Goal: Transaction & Acquisition: Book appointment/travel/reservation

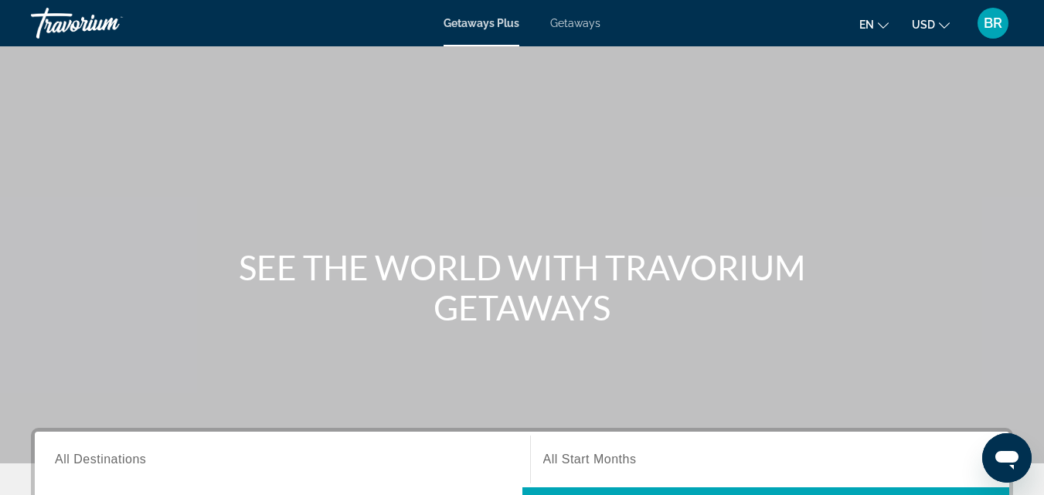
click at [573, 20] on span "Getaways" at bounding box center [575, 23] width 50 height 12
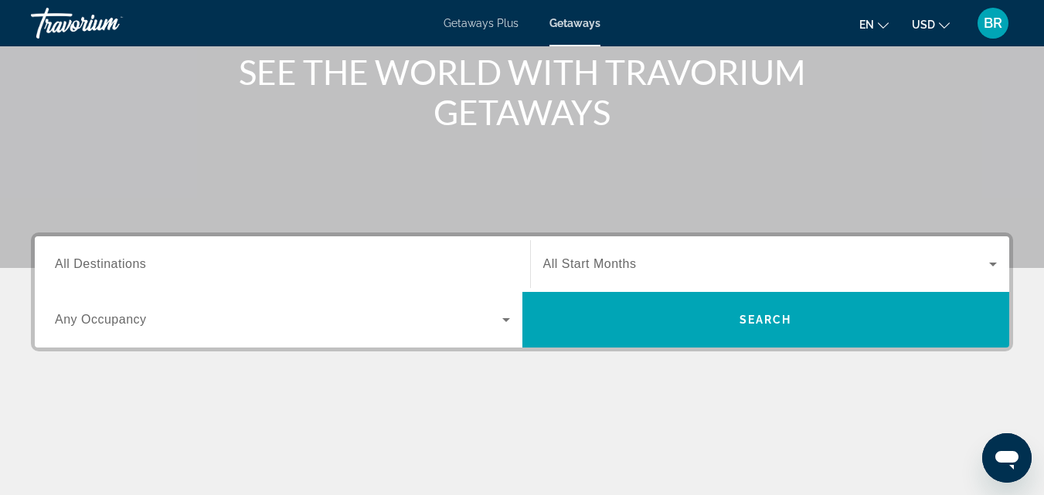
scroll to position [216, 0]
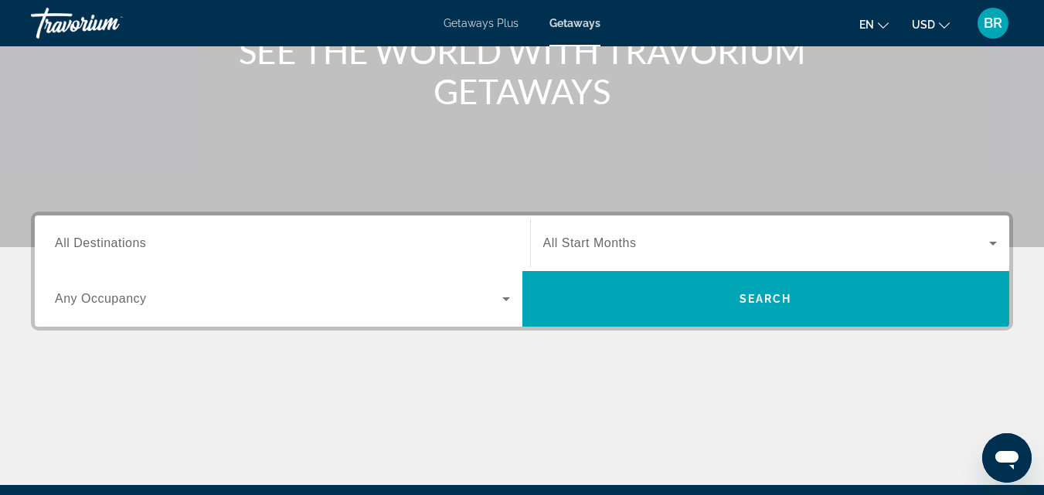
click at [507, 294] on icon "Search widget" at bounding box center [506, 299] width 19 height 19
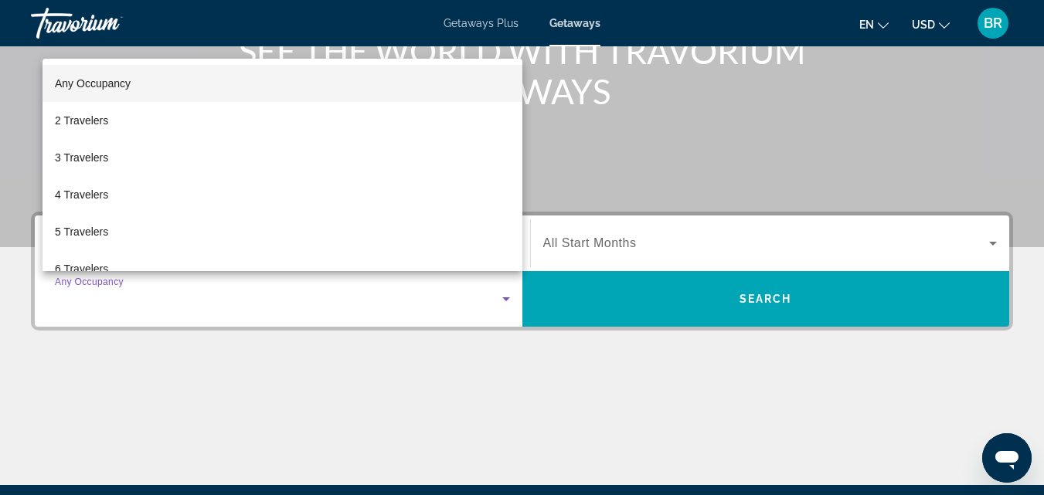
scroll to position [378, 0]
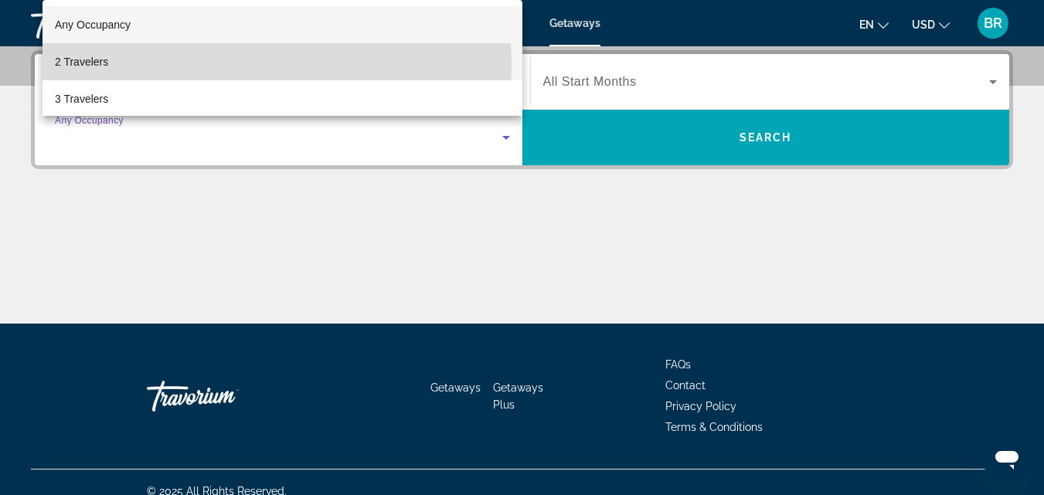
click at [172, 66] on mat-option "2 Travelers" at bounding box center [282, 61] width 480 height 37
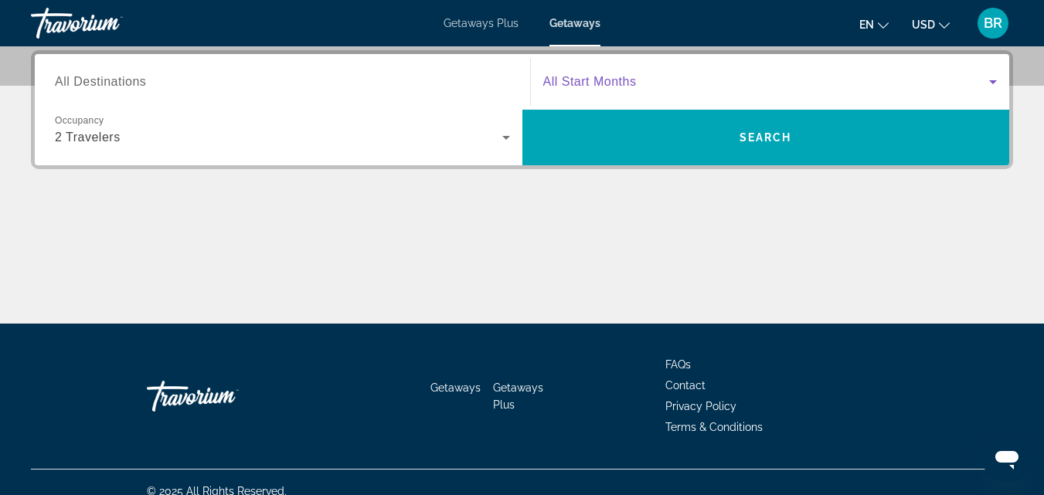
click at [994, 78] on icon "Search widget" at bounding box center [993, 82] width 19 height 19
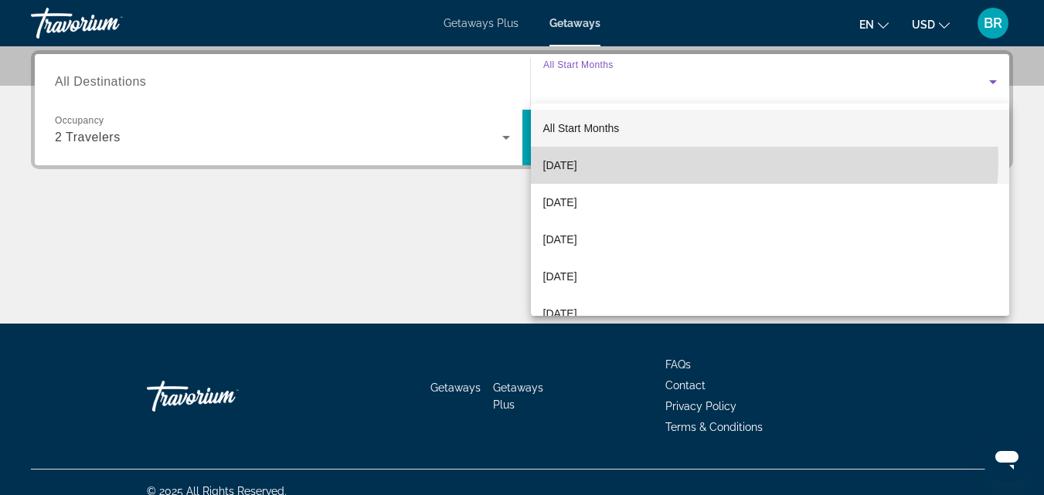
click at [661, 159] on mat-option "September 2025" at bounding box center [770, 165] width 479 height 37
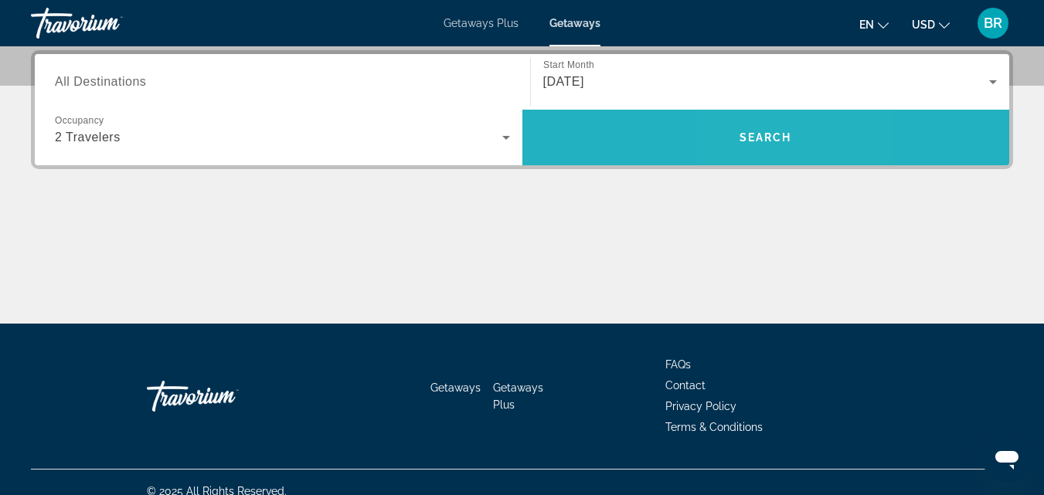
click at [756, 125] on span "Search widget" at bounding box center [766, 137] width 488 height 37
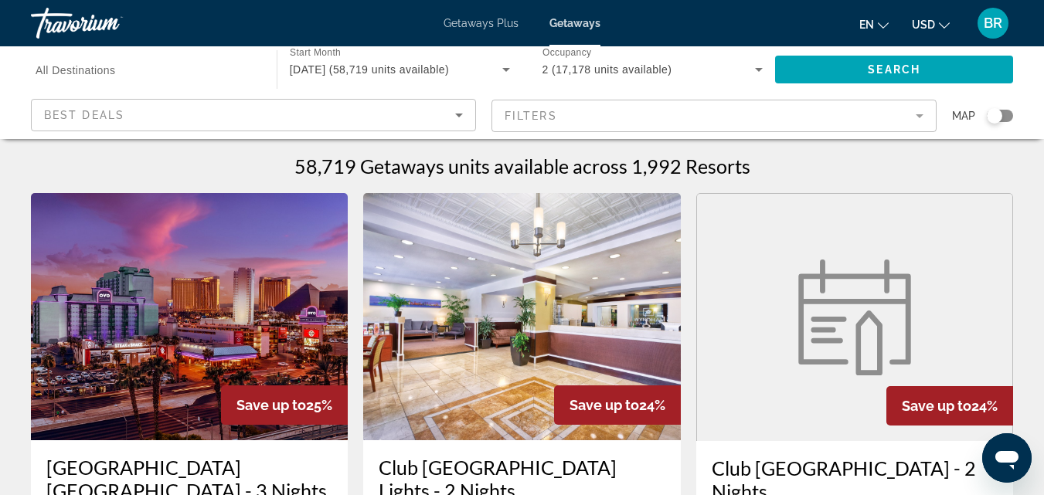
click at [460, 114] on icon "Sort by" at bounding box center [459, 116] width 8 height 4
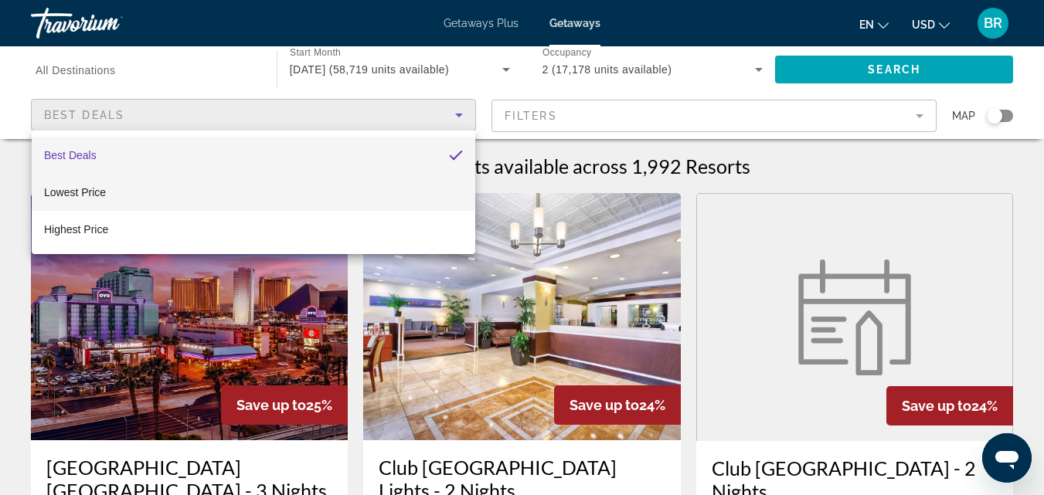
click at [161, 190] on mat-option "Lowest Price" at bounding box center [253, 192] width 443 height 37
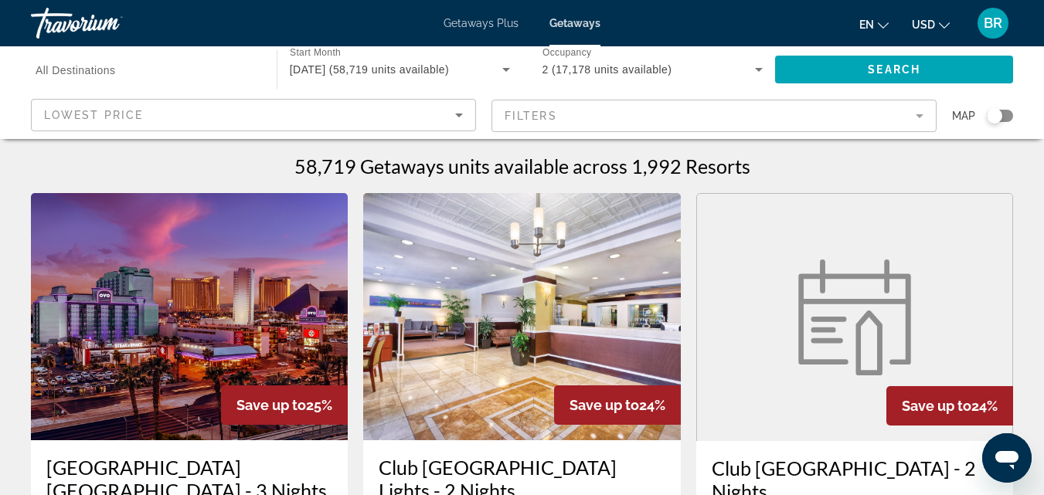
click at [921, 114] on mat-form-field "Filters" at bounding box center [713, 116] width 445 height 32
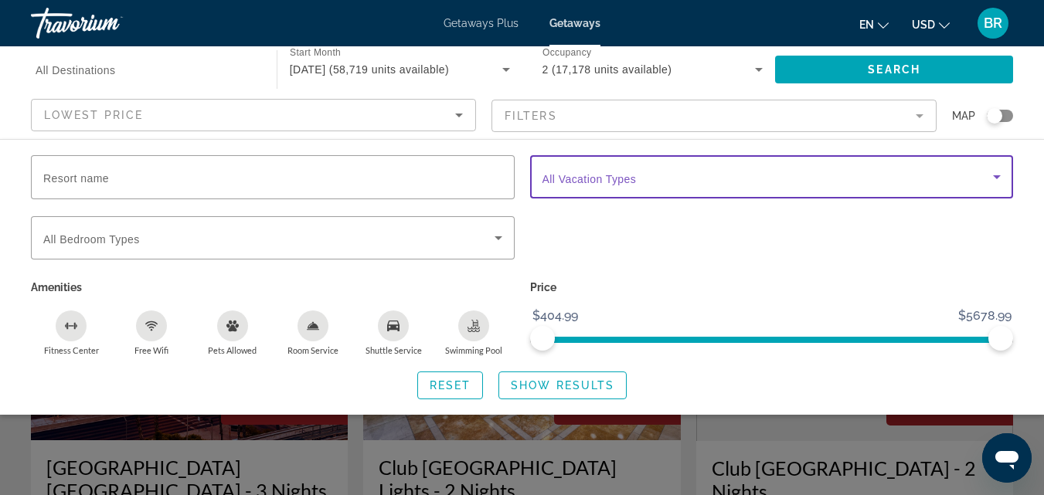
click at [997, 177] on icon "Search widget" at bounding box center [997, 177] width 8 height 4
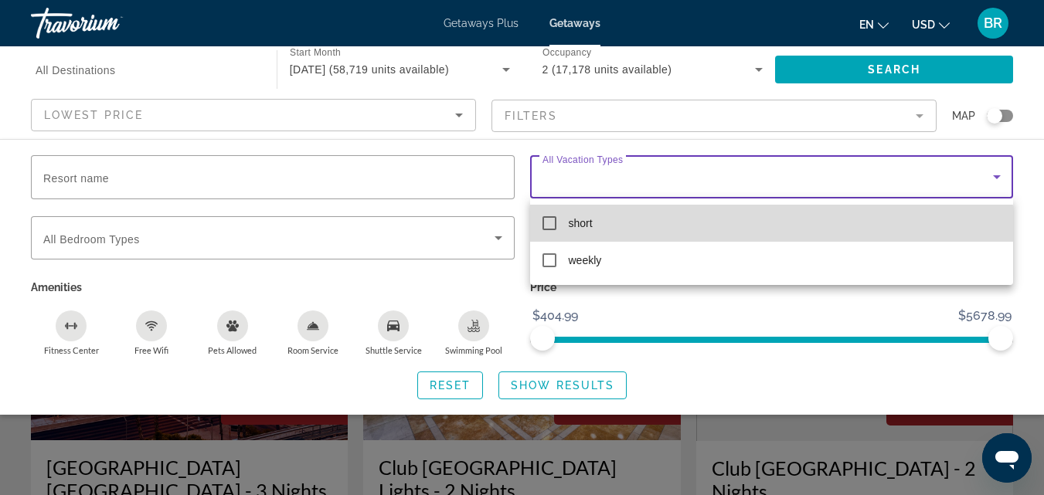
drag, startPoint x: 765, startPoint y: 234, endPoint x: 682, endPoint y: 236, distance: 82.7
click at [682, 236] on mat-option "short" at bounding box center [772, 223] width 484 height 37
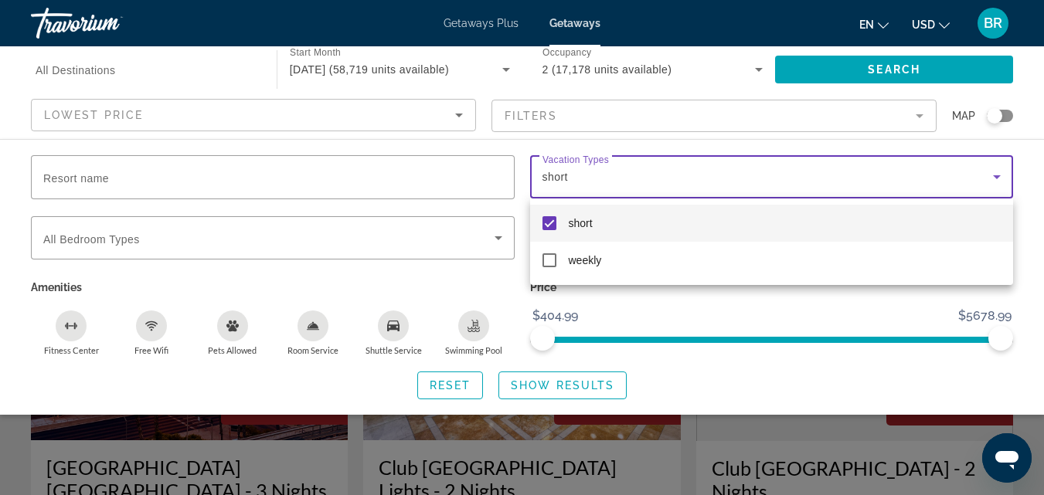
click at [844, 117] on div at bounding box center [522, 247] width 1044 height 495
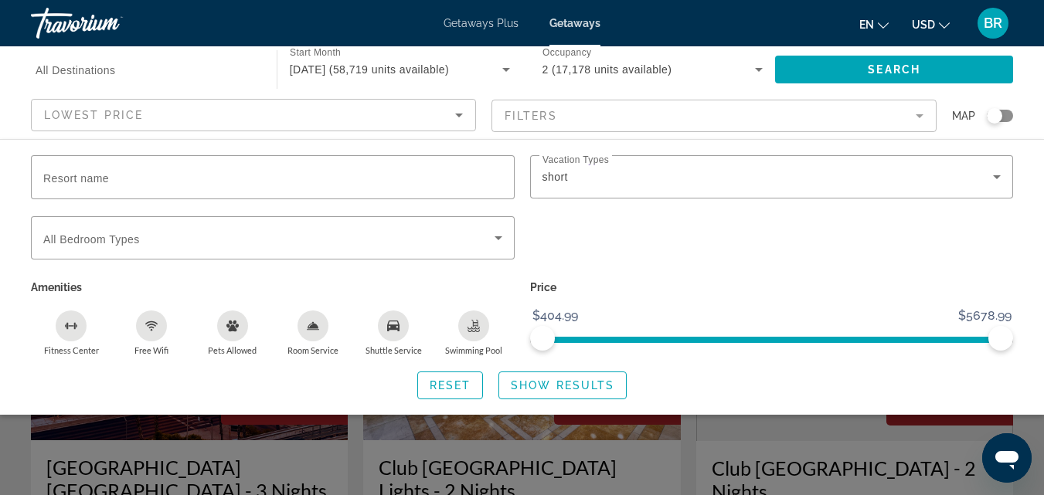
click at [922, 110] on mat-form-field "Filters" at bounding box center [713, 116] width 445 height 32
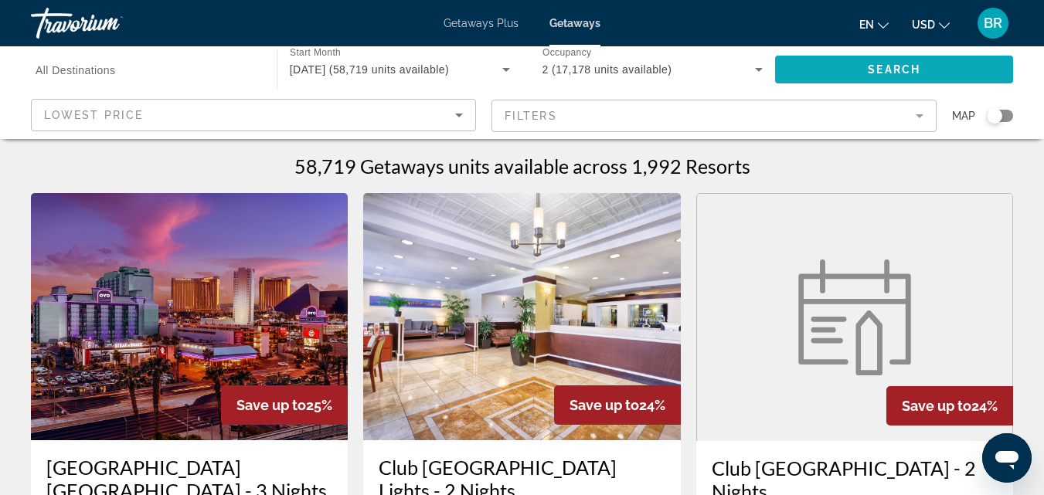
click at [910, 67] on span "Search" at bounding box center [894, 69] width 53 height 12
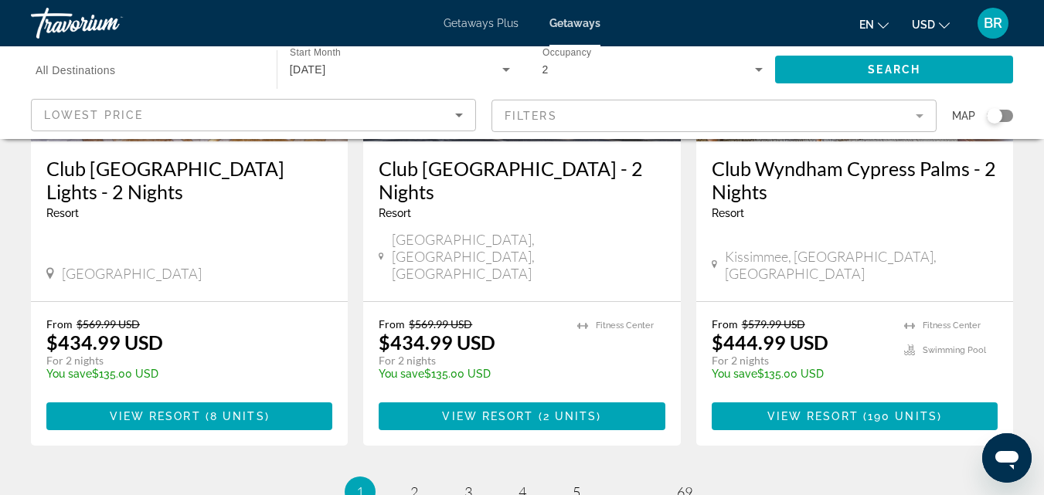
scroll to position [2081, 0]
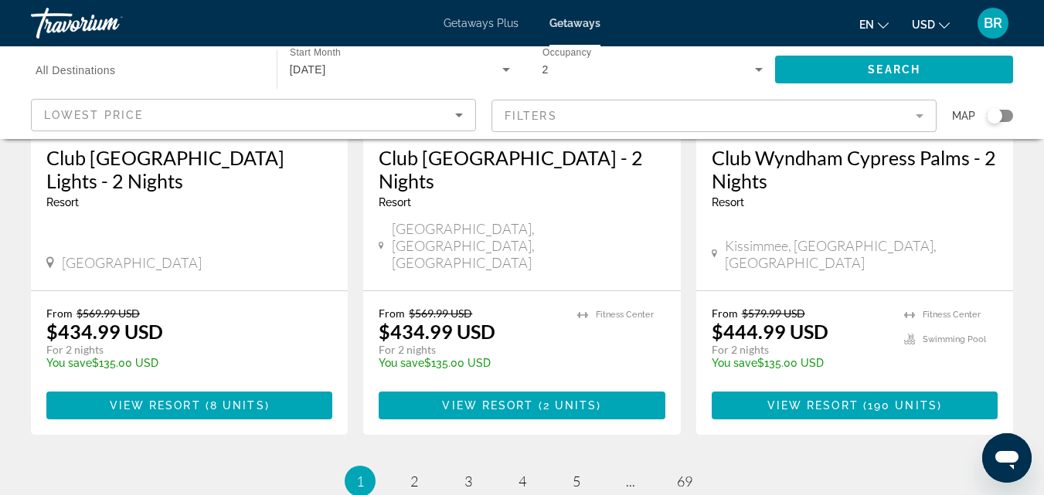
click at [477, 20] on span "Getaways Plus" at bounding box center [480, 23] width 75 height 12
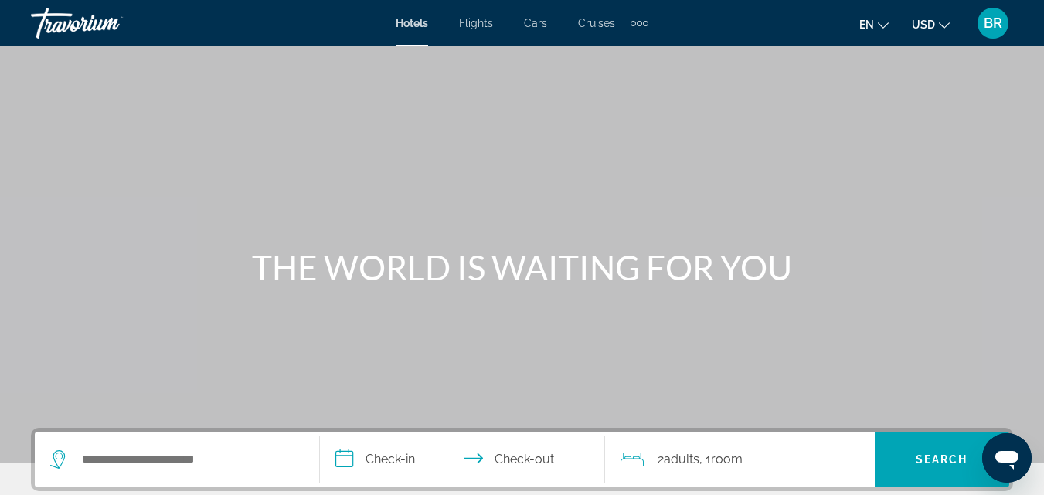
click at [481, 22] on span "Flights" at bounding box center [476, 23] width 34 height 12
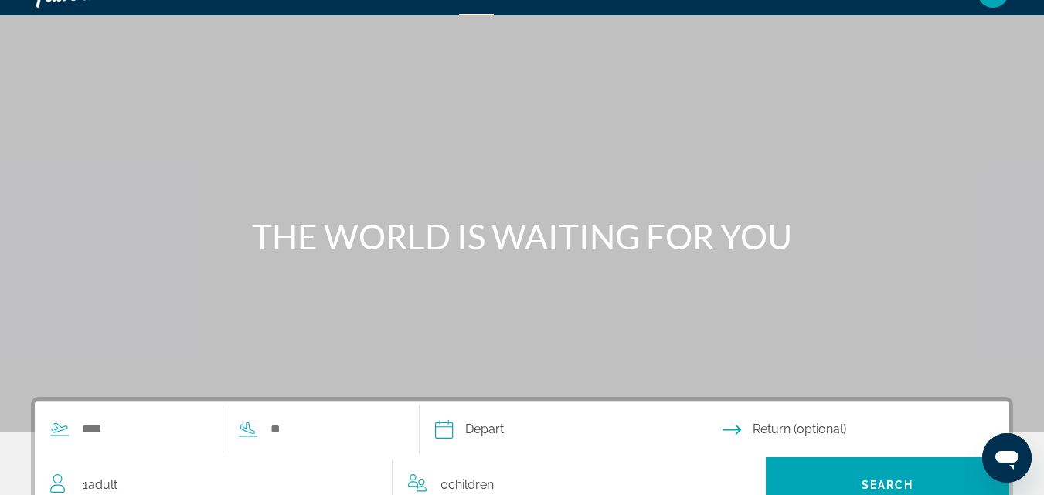
scroll to position [103, 0]
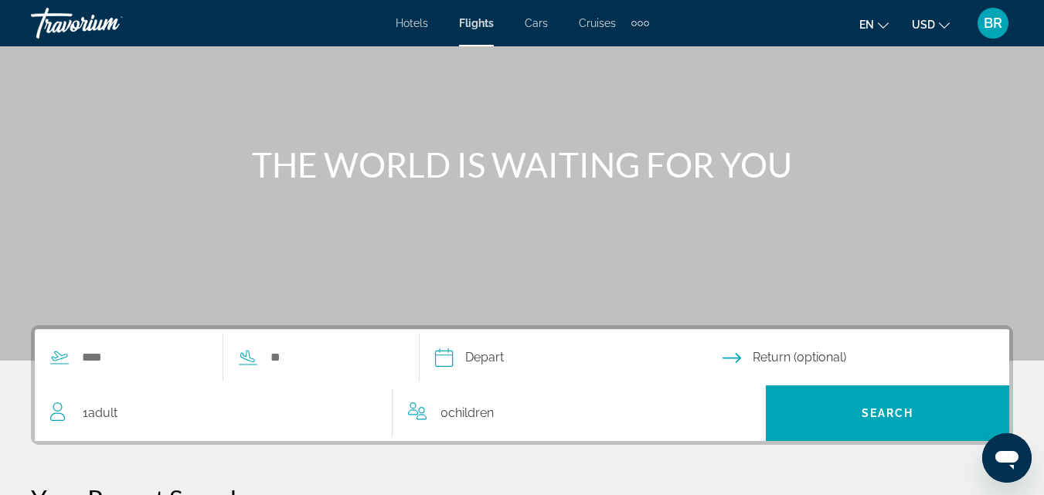
click at [117, 408] on span "Adult" at bounding box center [102, 413] width 29 height 15
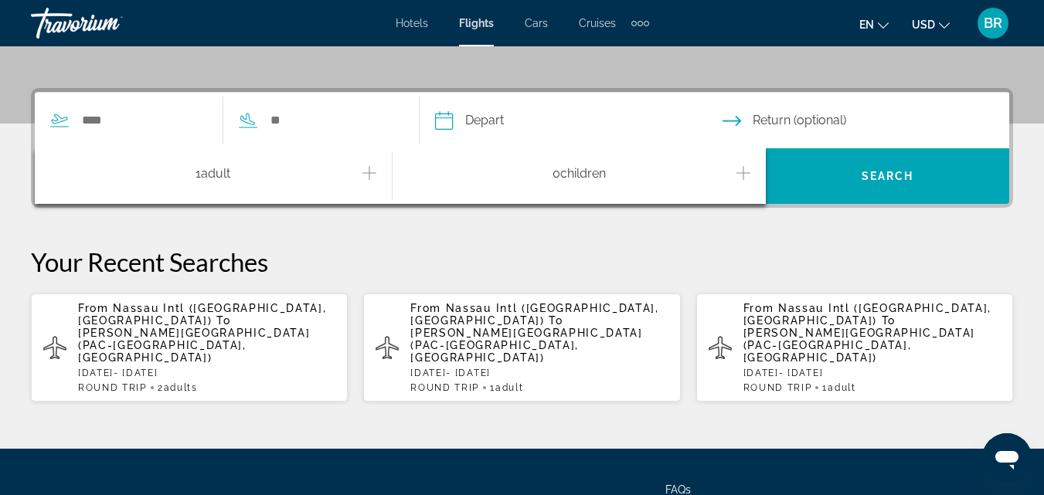
scroll to position [378, 0]
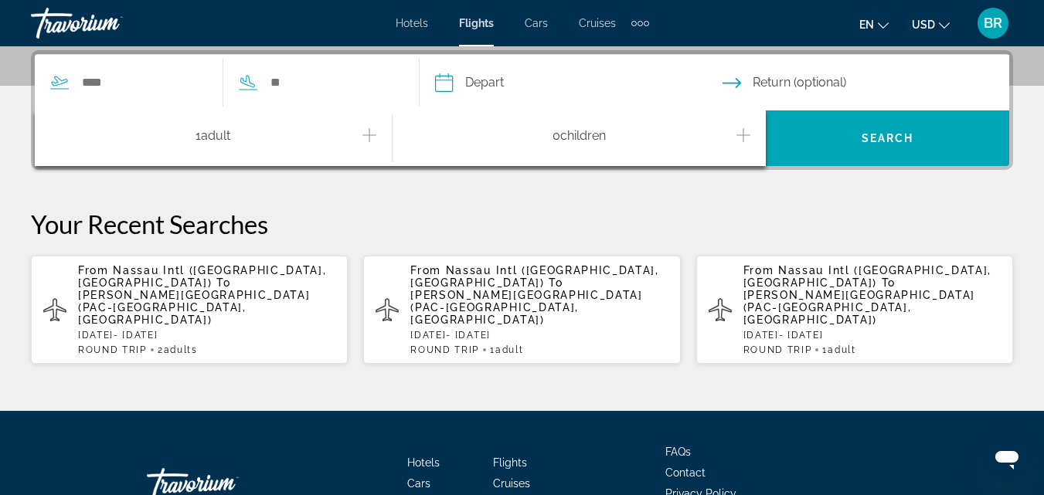
click at [367, 131] on icon "Increment adults" at bounding box center [369, 135] width 14 height 19
click at [117, 83] on input "Search widget" at bounding box center [143, 82] width 127 height 23
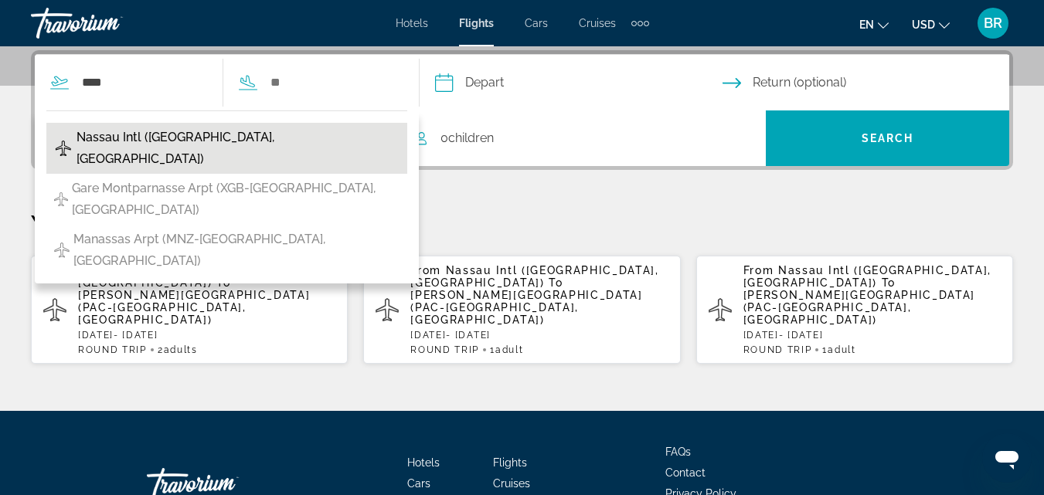
click at [133, 136] on span "Nassau Intl ([GEOGRAPHIC_DATA], [GEOGRAPHIC_DATA])" at bounding box center [237, 148] width 323 height 43
type input "**********"
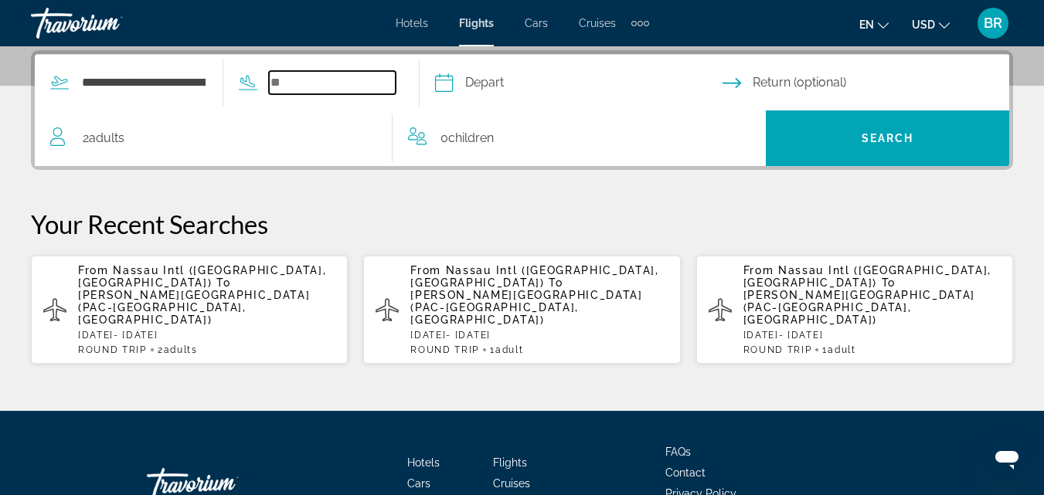
click at [307, 82] on input "Search widget" at bounding box center [332, 82] width 127 height 23
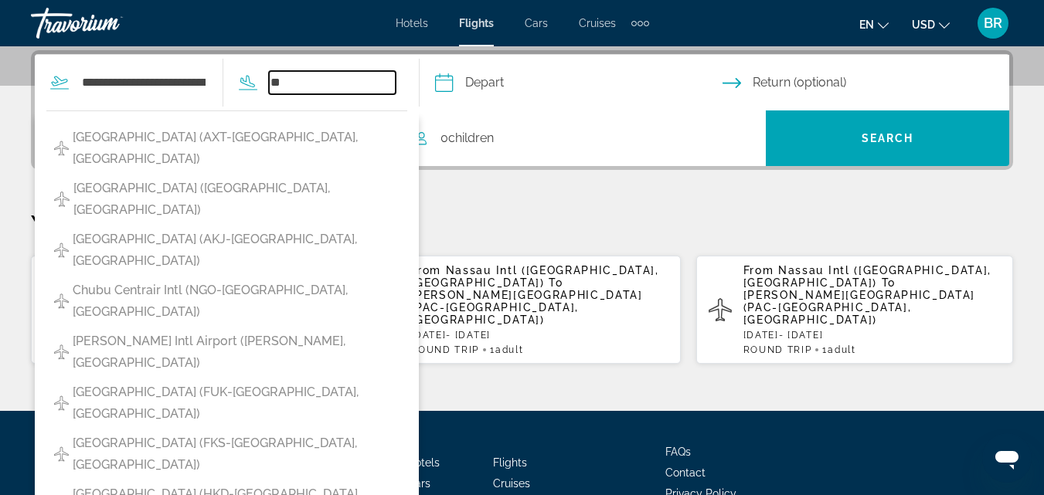
type input "*"
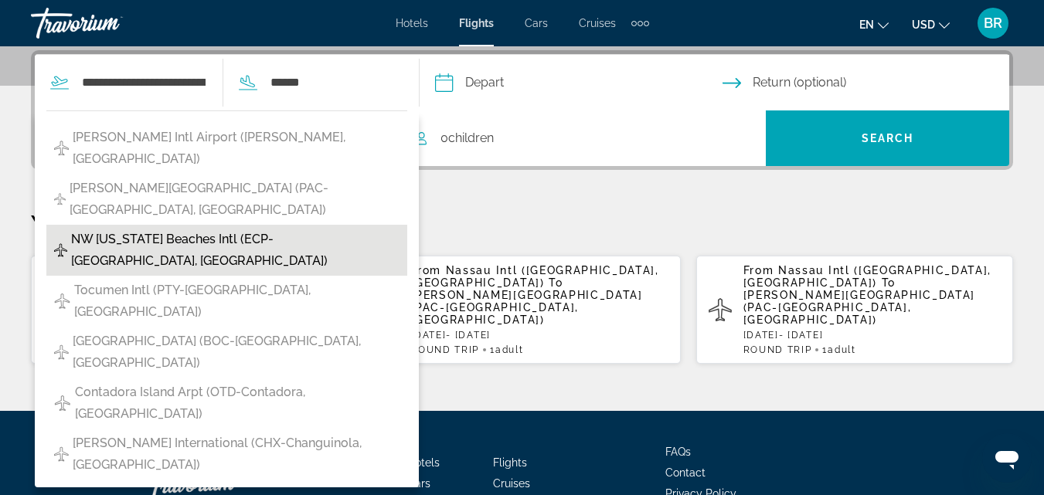
click at [178, 229] on span "NW [US_STATE] Beaches Intl (ECP-[GEOGRAPHIC_DATA], [GEOGRAPHIC_DATA])" at bounding box center [235, 250] width 328 height 43
type input "**********"
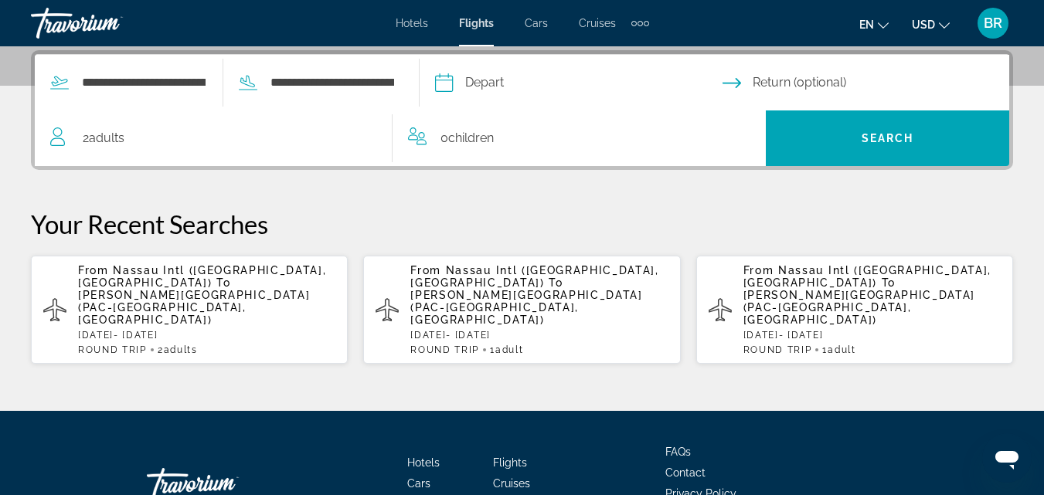
click at [470, 82] on input "Depart date" at bounding box center [578, 85] width 294 height 60
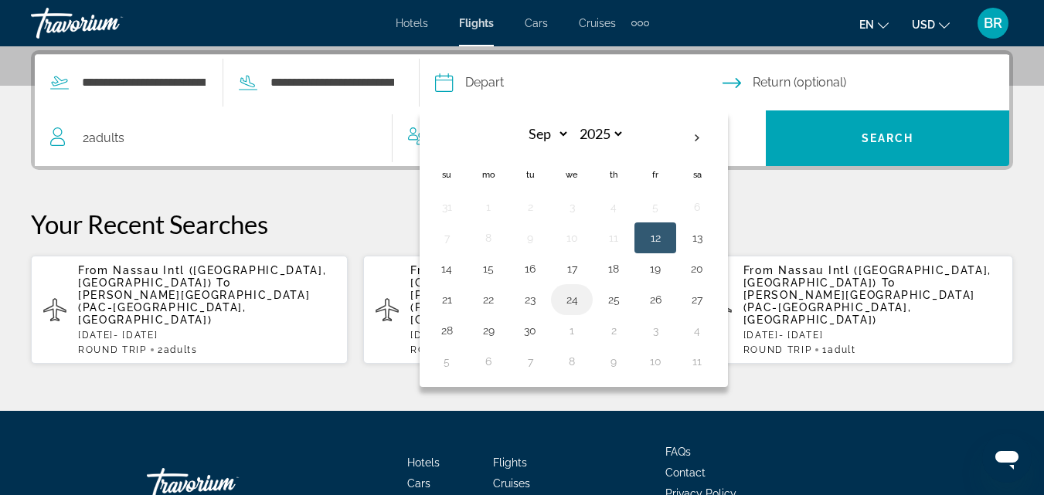
click at [584, 300] on button "24" at bounding box center [571, 300] width 25 height 22
type input "**********"
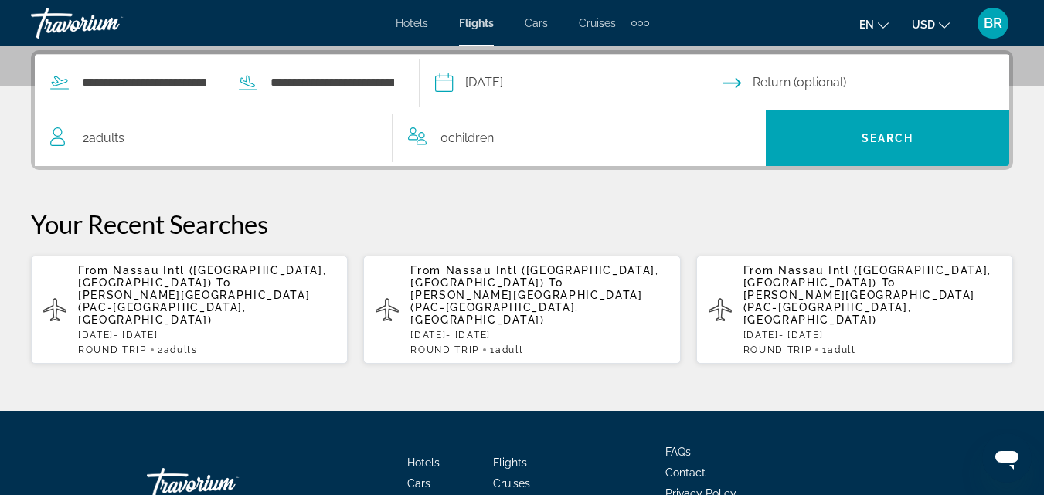
click at [785, 76] on input "Return date" at bounding box center [869, 85] width 294 height 60
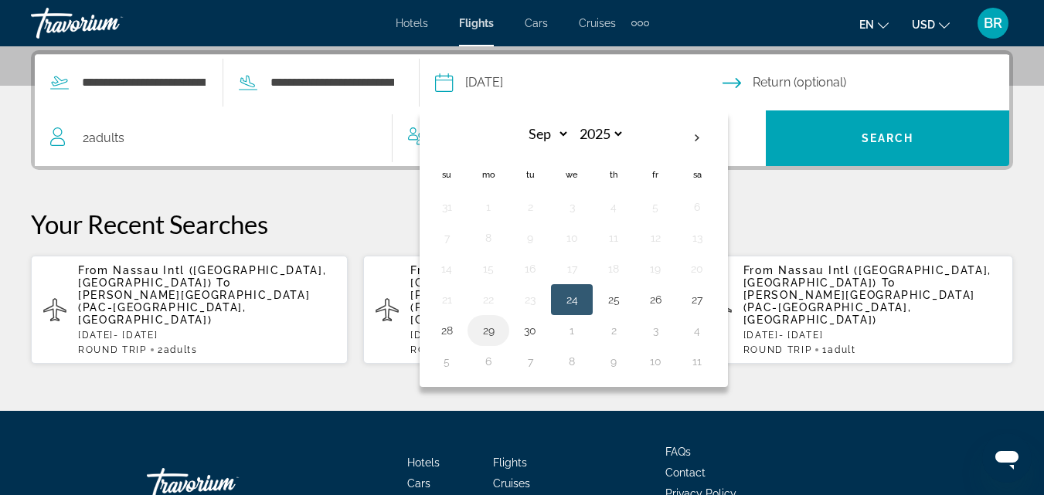
click at [501, 331] on button "29" at bounding box center [488, 331] width 25 height 22
type input "**********"
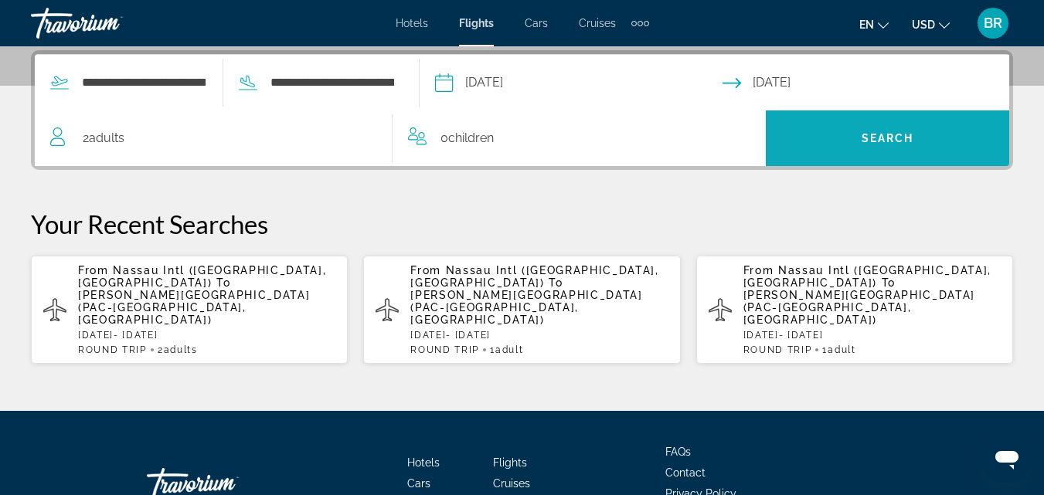
click at [847, 136] on span "Search widget" at bounding box center [887, 138] width 243 height 37
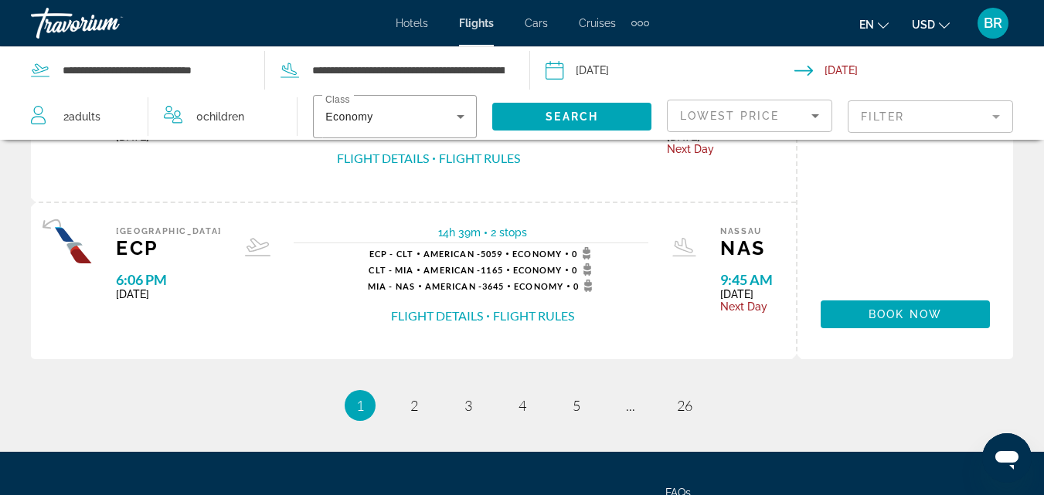
scroll to position [1762, 0]
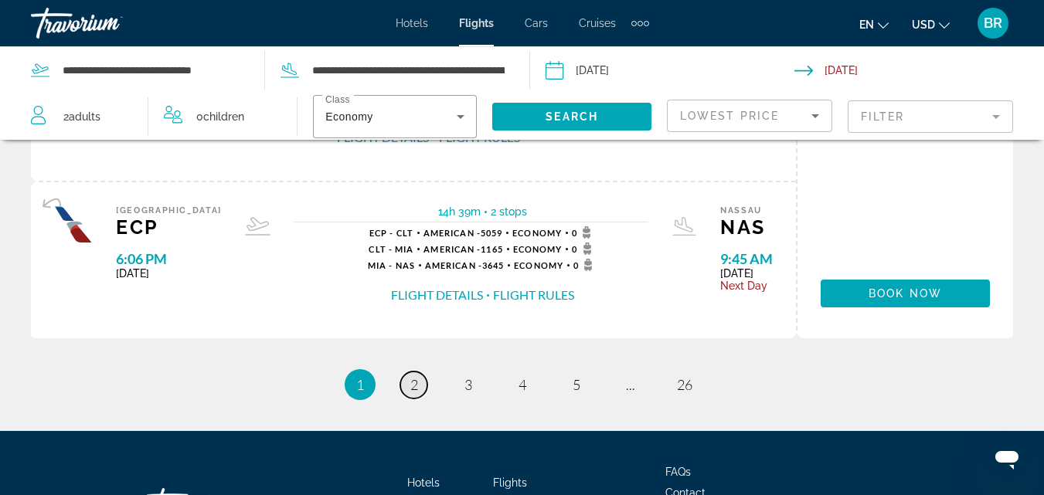
click at [419, 386] on link "page 2" at bounding box center [413, 385] width 27 height 27
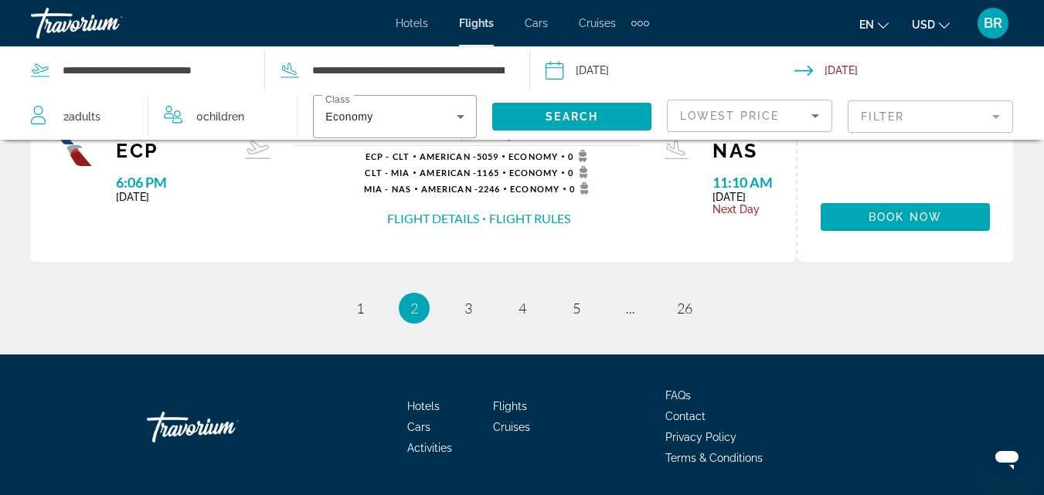
scroll to position [2017, 0]
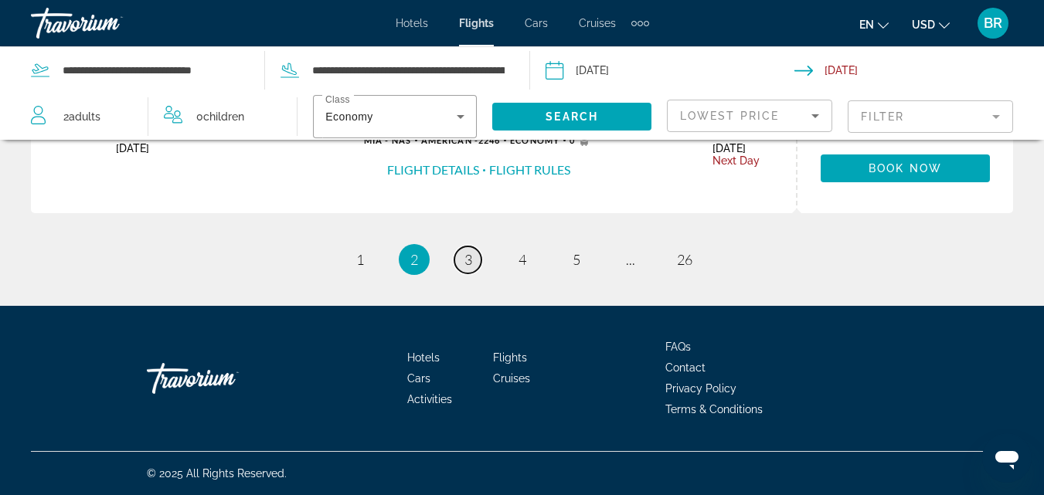
click at [472, 257] on link "page 3" at bounding box center [467, 259] width 27 height 27
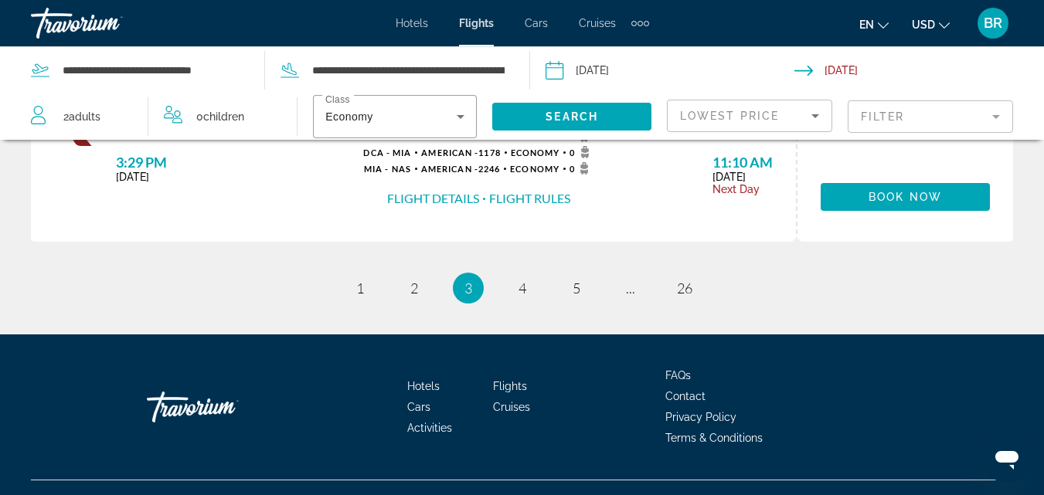
scroll to position [2017, 0]
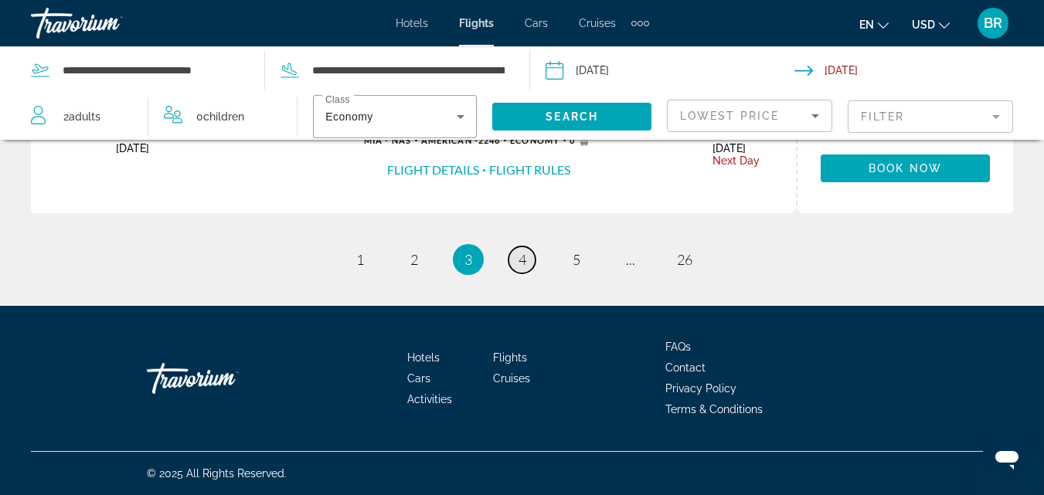
click at [522, 261] on span "4" at bounding box center [522, 259] width 8 height 17
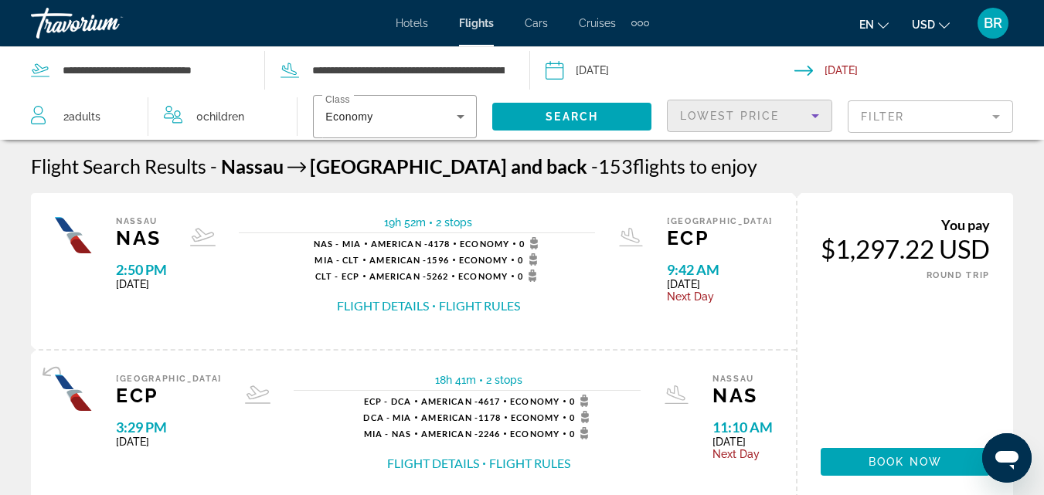
click at [812, 112] on icon "Sort by" at bounding box center [815, 116] width 19 height 19
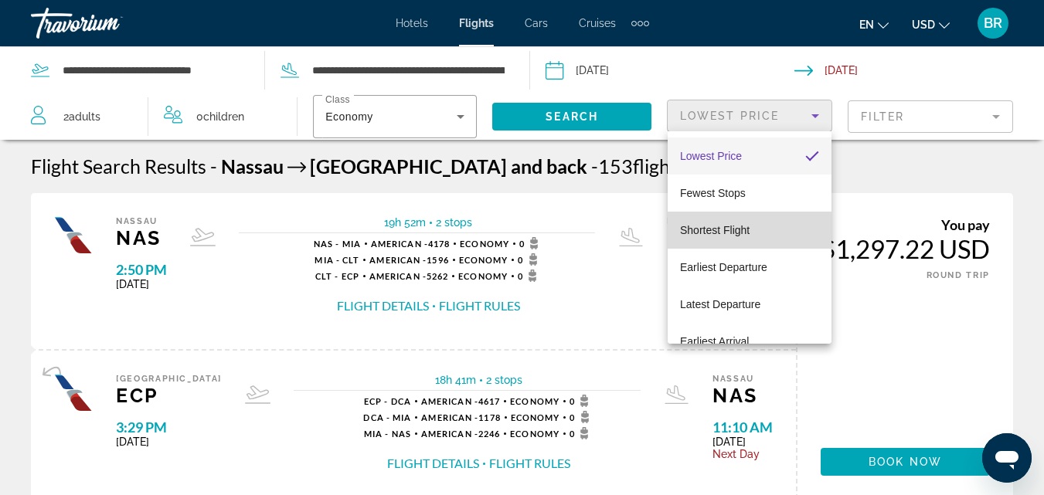
click at [763, 229] on mat-option "Shortest Flight" at bounding box center [750, 230] width 164 height 37
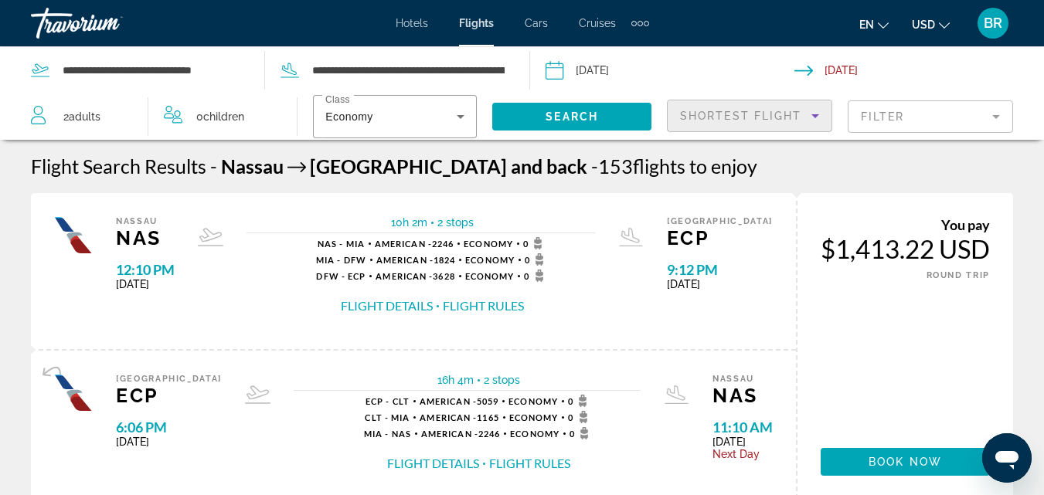
click at [813, 116] on icon "Sort by" at bounding box center [815, 116] width 8 height 4
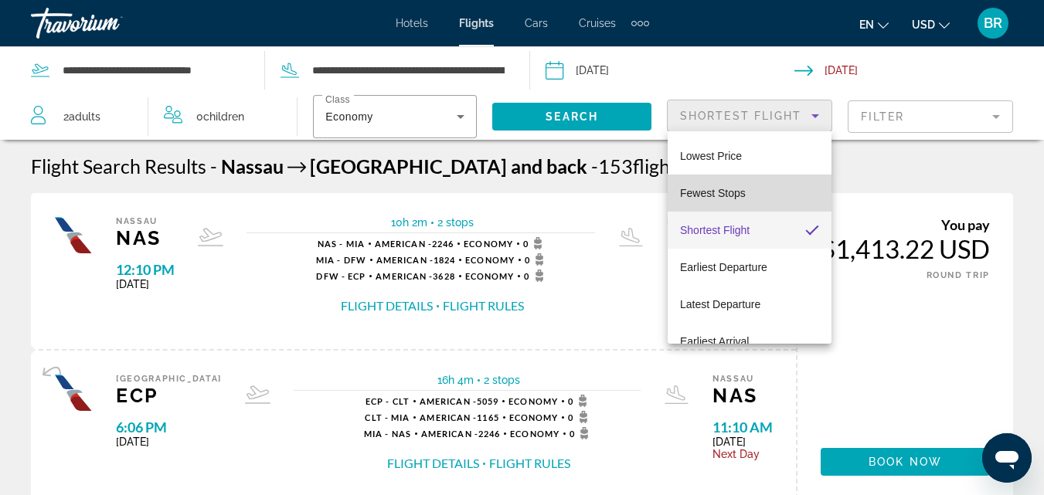
click at [762, 196] on mat-option "Fewest Stops" at bounding box center [750, 193] width 164 height 37
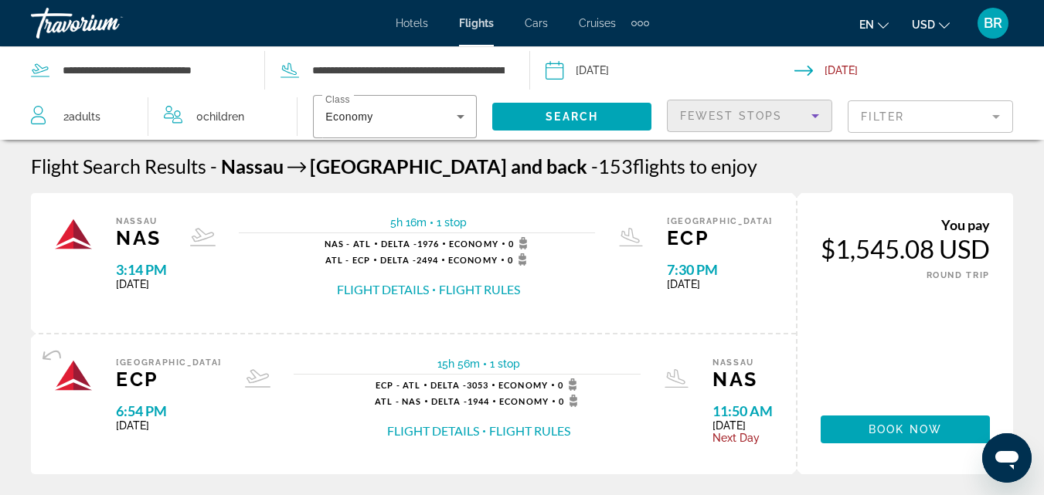
click at [812, 113] on icon "Sort by" at bounding box center [815, 116] width 19 height 19
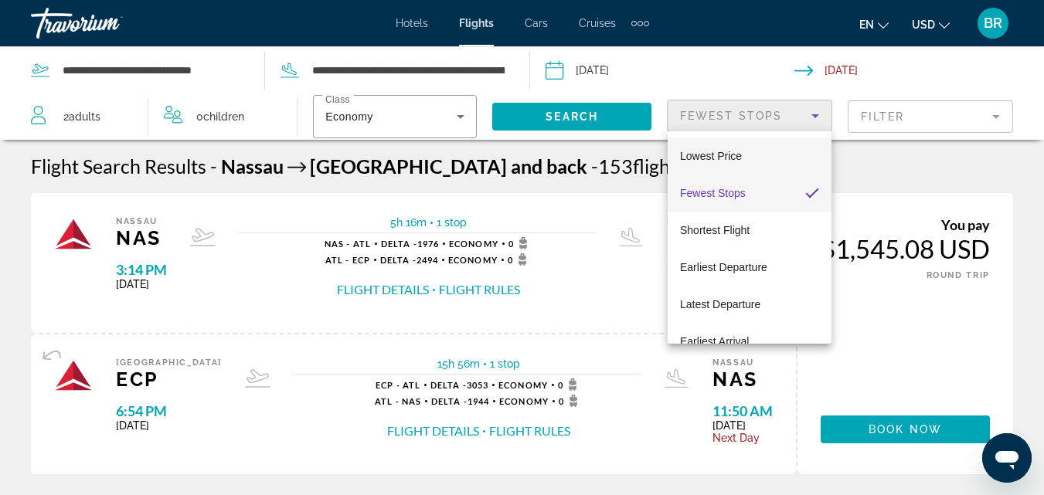
click at [773, 141] on mat-option "Lowest Price" at bounding box center [750, 156] width 164 height 37
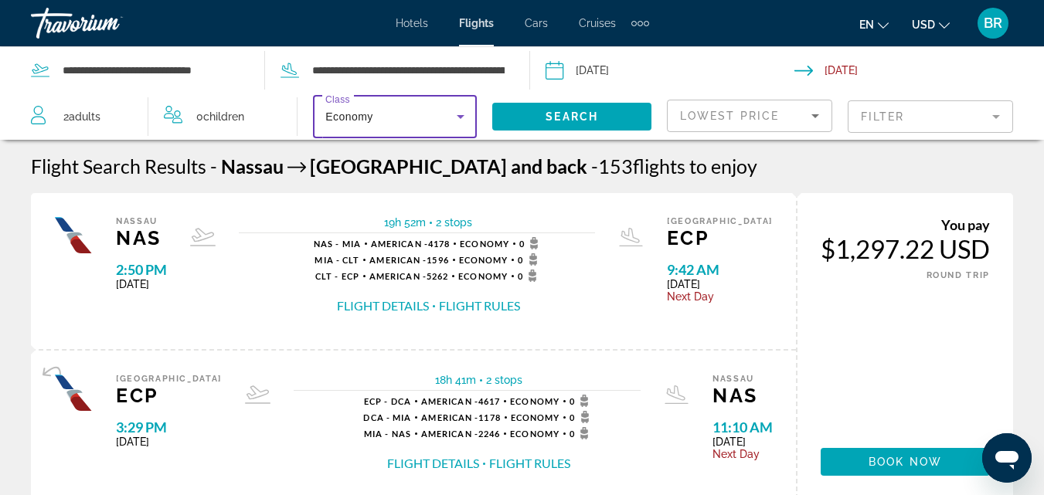
click at [460, 117] on icon "Search widget" at bounding box center [461, 117] width 8 height 4
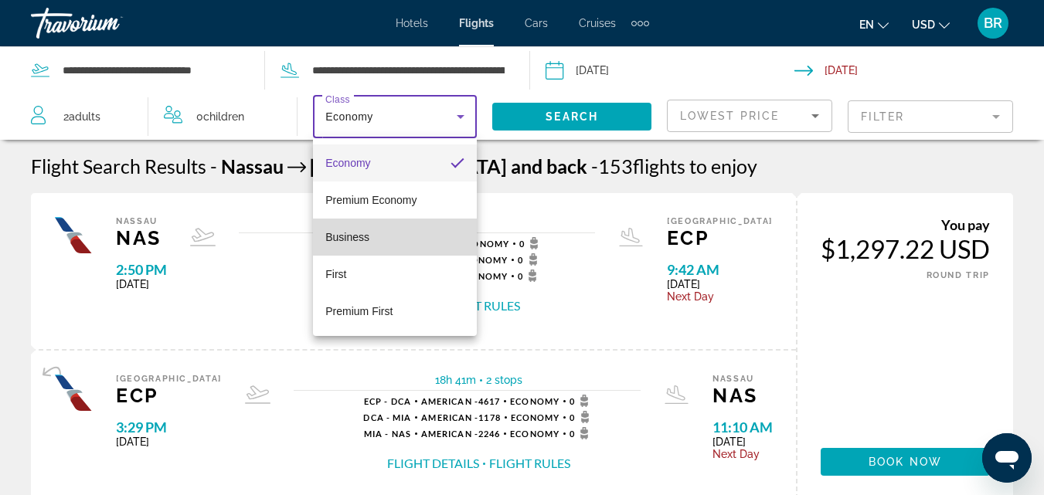
click at [376, 235] on mat-option "Business" at bounding box center [395, 237] width 164 height 37
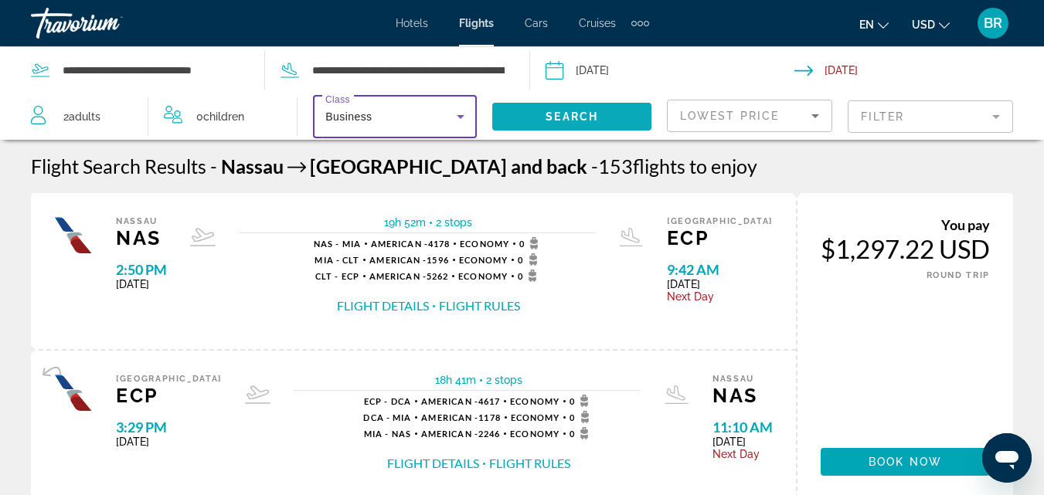
click at [544, 115] on span "Search widget" at bounding box center [571, 116] width 159 height 37
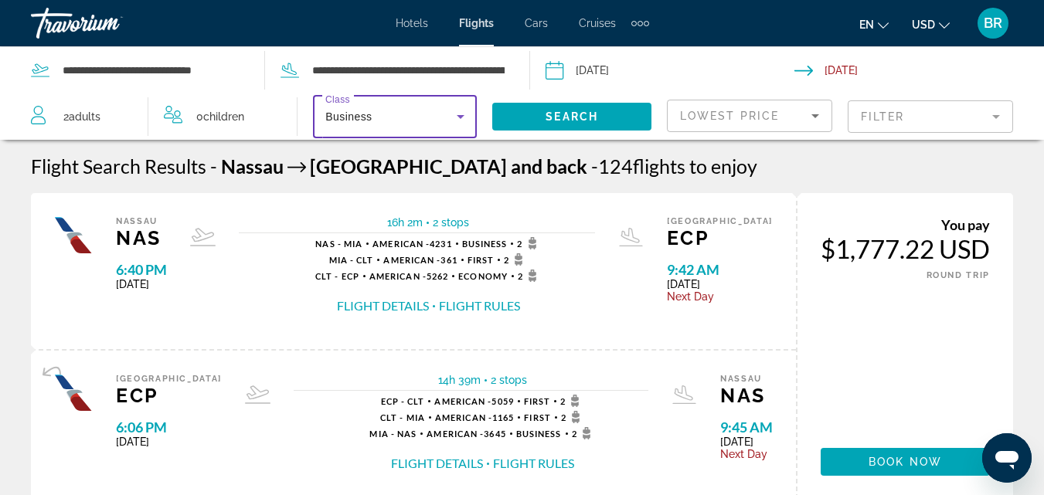
click at [463, 113] on icon "Search widget" at bounding box center [460, 116] width 19 height 19
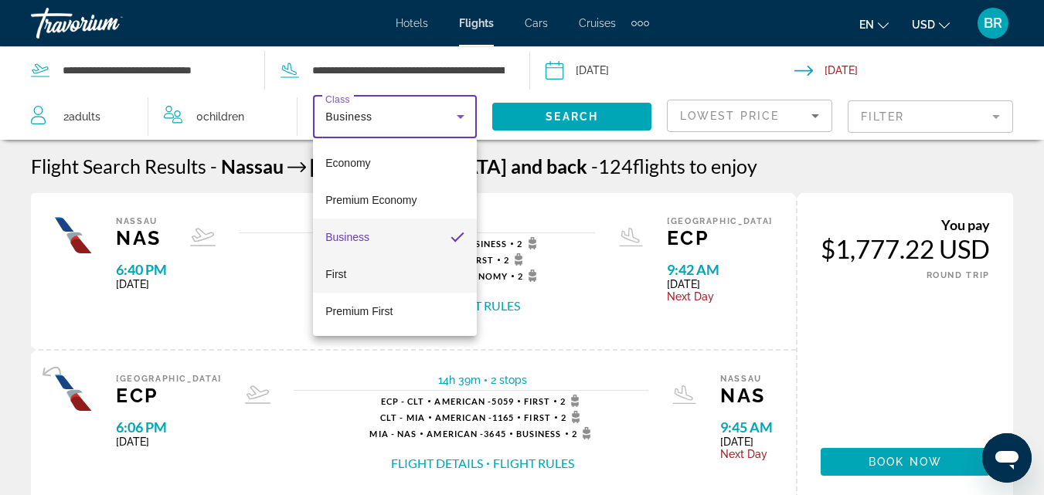
click at [368, 271] on mat-option "First" at bounding box center [395, 274] width 164 height 37
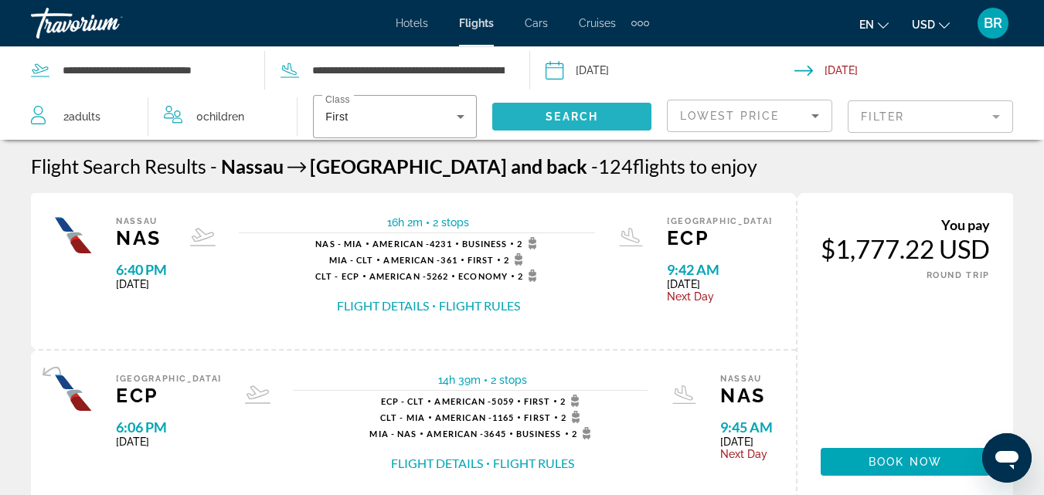
click at [566, 114] on span "Search" at bounding box center [571, 116] width 53 height 12
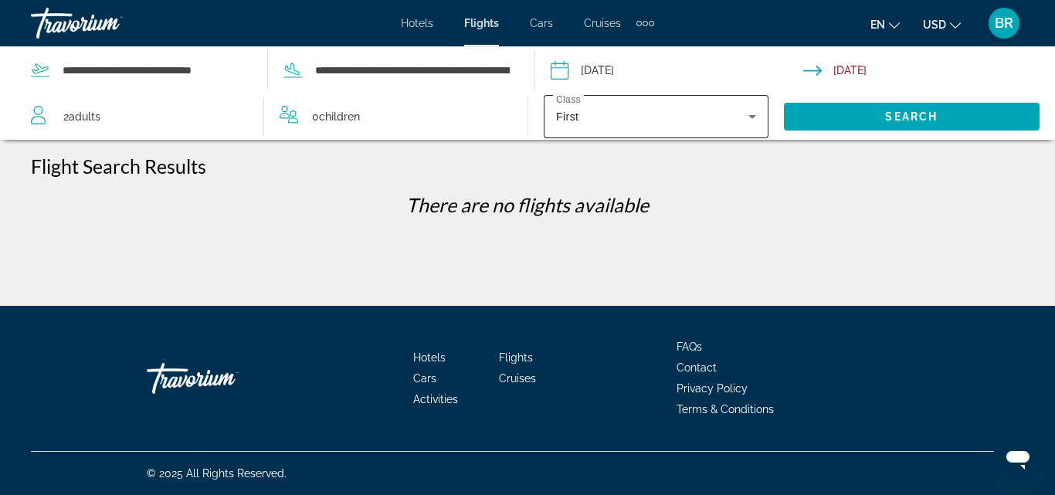
click at [755, 117] on icon "Search widget" at bounding box center [752, 116] width 19 height 19
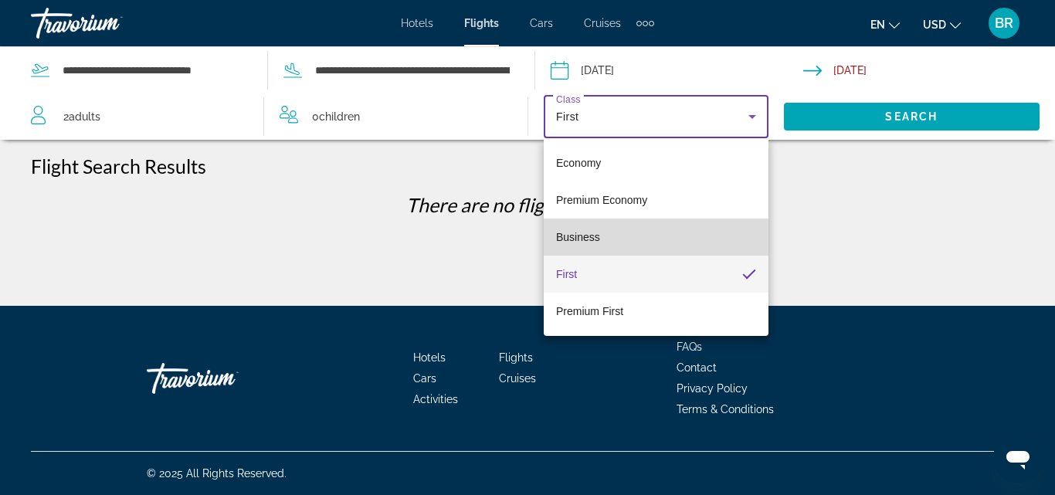
click at [651, 232] on mat-option "Business" at bounding box center [656, 237] width 225 height 37
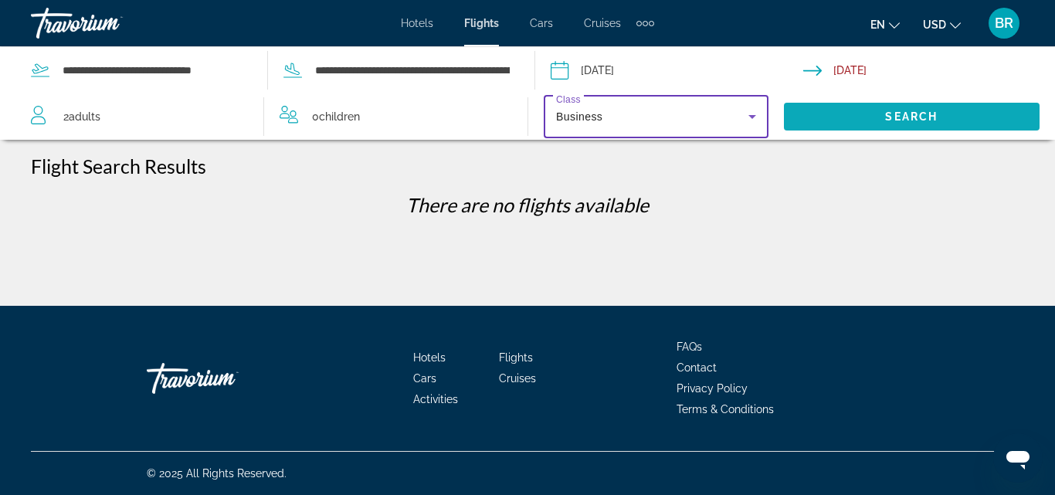
click at [841, 107] on span "Search widget" at bounding box center [912, 116] width 257 height 37
